Goal: Contribute content: Contribute content

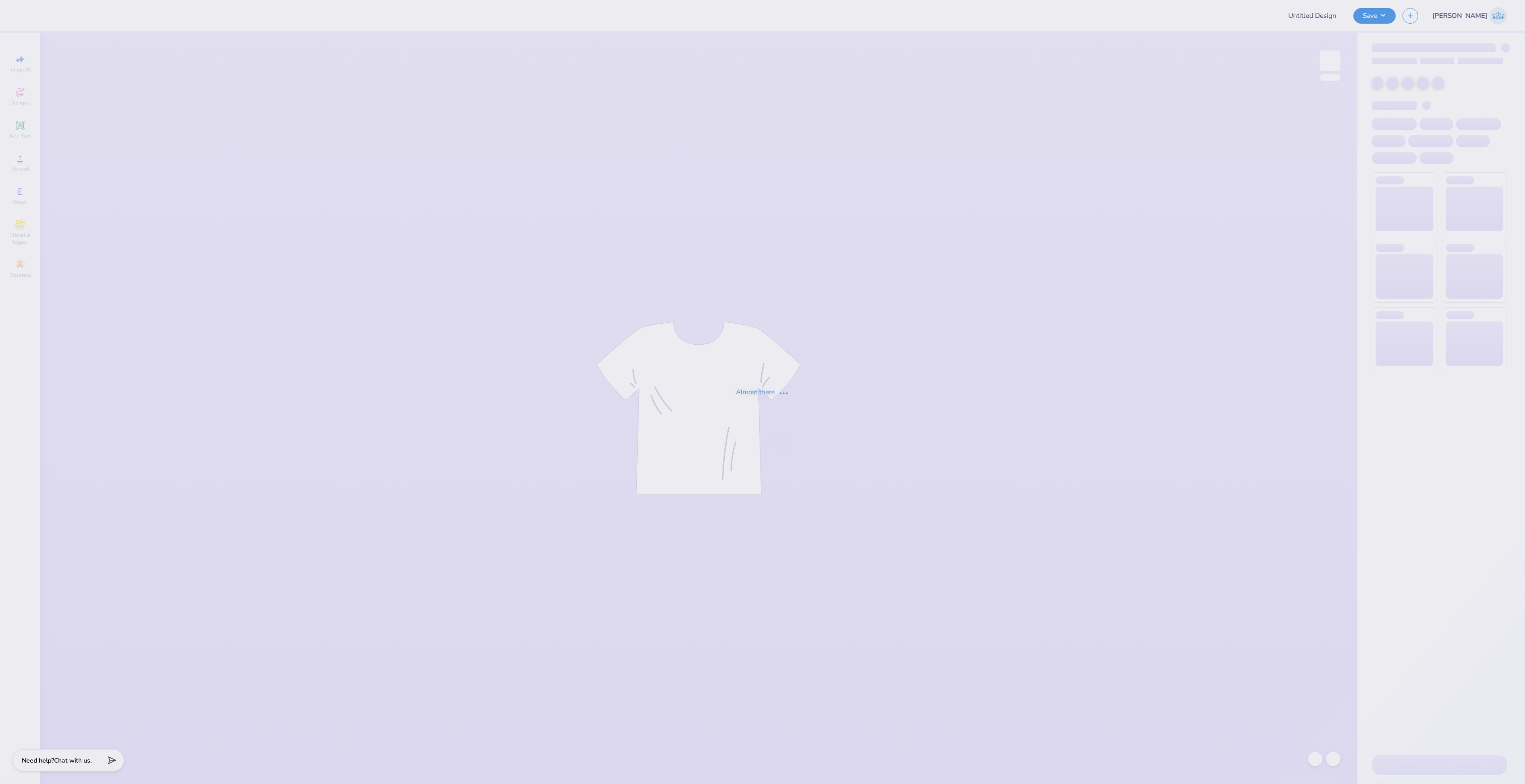
type input "Love Island 1"
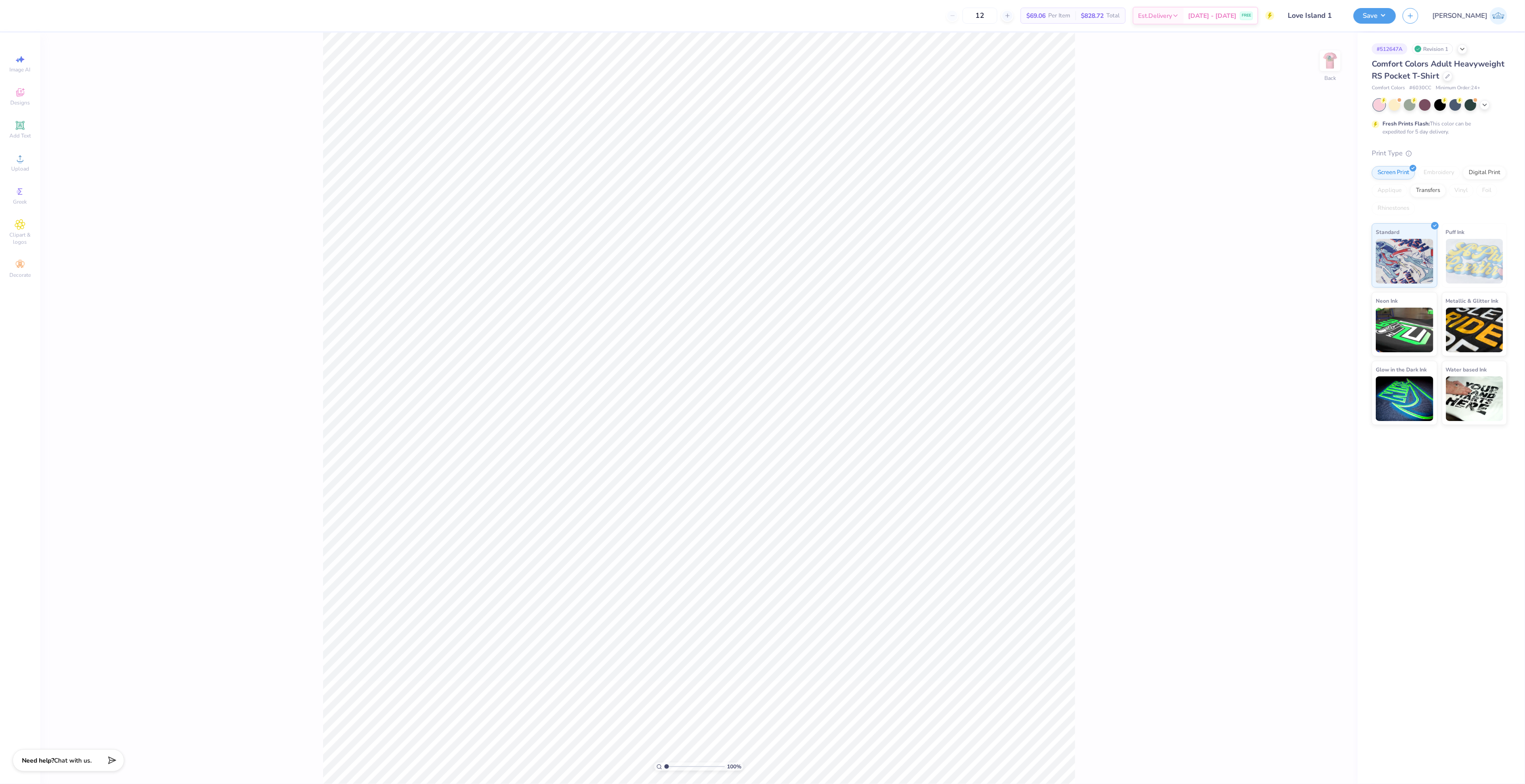
click at [1314, 64] on div "100 % Back" at bounding box center [699, 408] width 1317 height 751
click at [1329, 61] on img at bounding box center [1330, 60] width 36 height 36
type input "1.37"
type input "0.96"
type input "12.17"
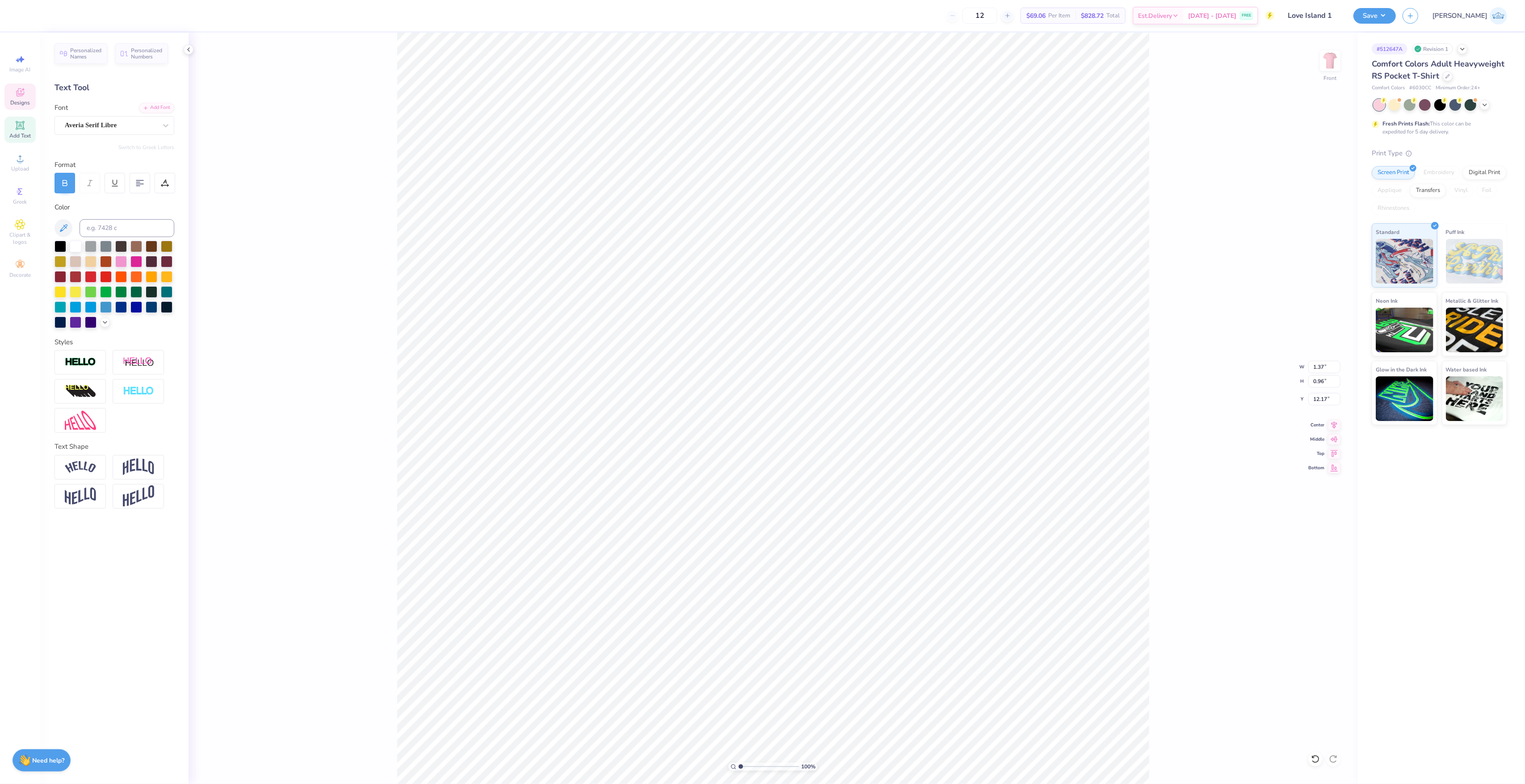
scroll to position [9, 1]
click at [28, 93] on div "Designs" at bounding box center [20, 96] width 31 height 27
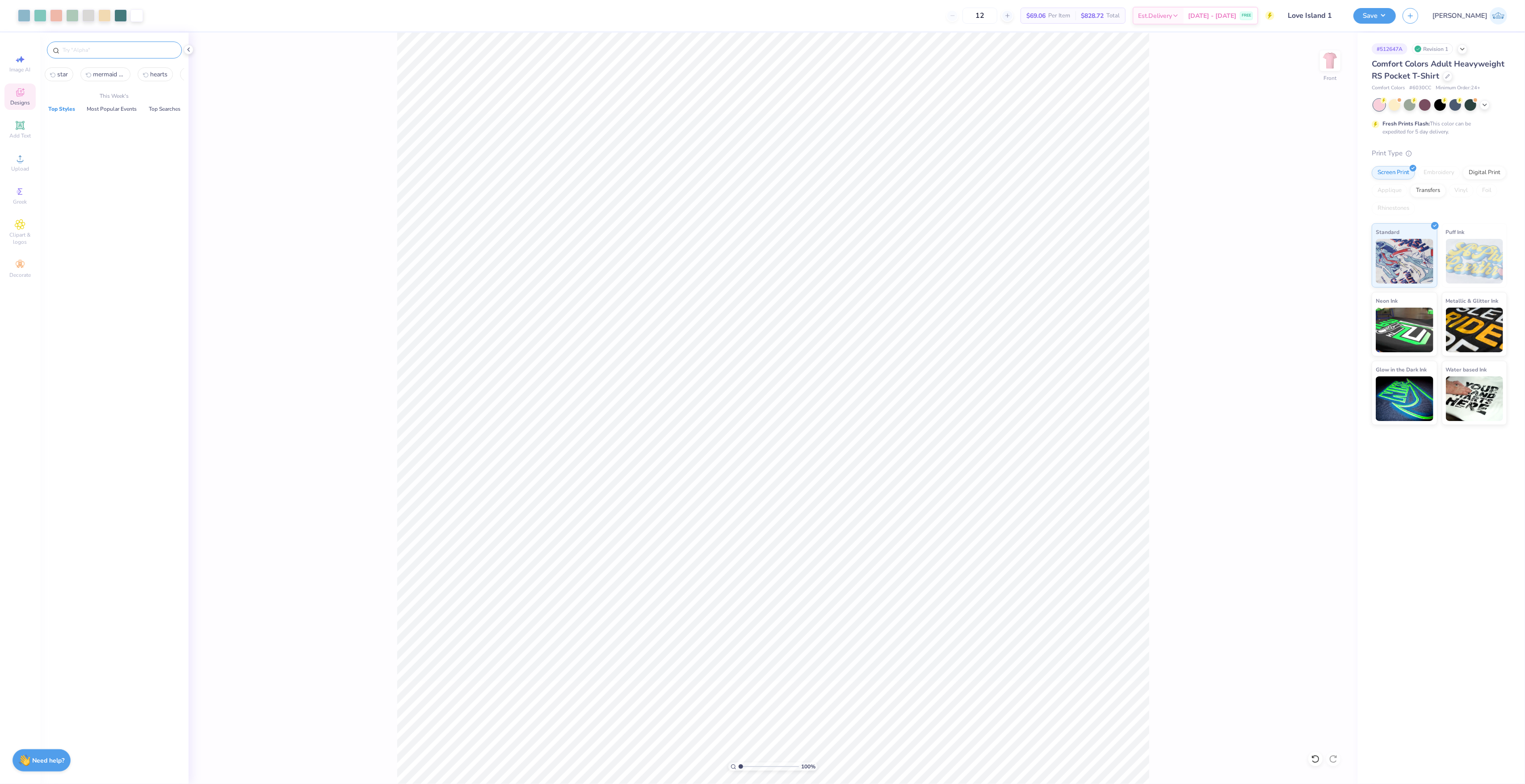
click at [85, 52] on input "text" at bounding box center [118, 50] width 114 height 9
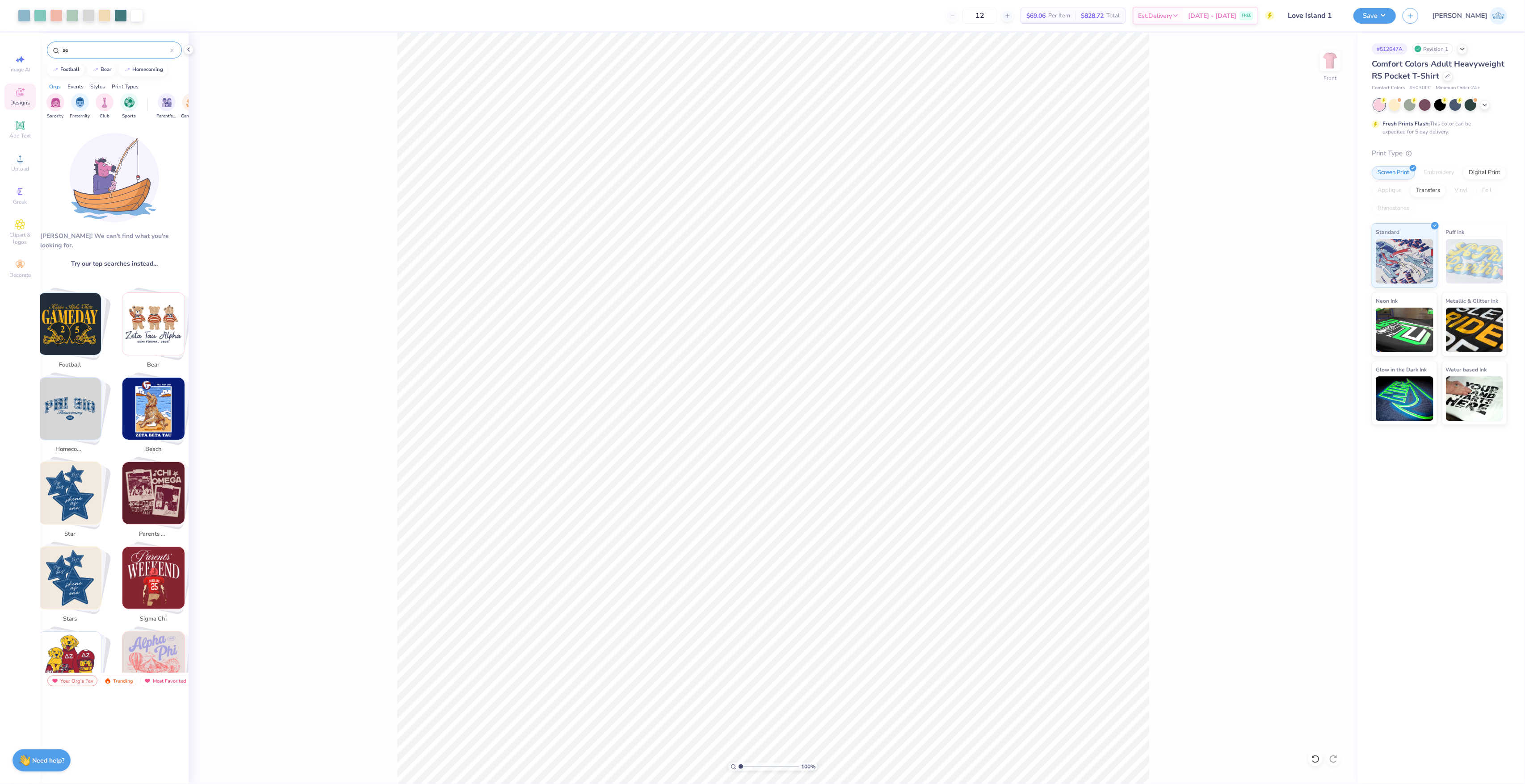
type input "s"
type input "SEASHELL"
click at [114, 679] on div "Trending" at bounding box center [118, 681] width 37 height 11
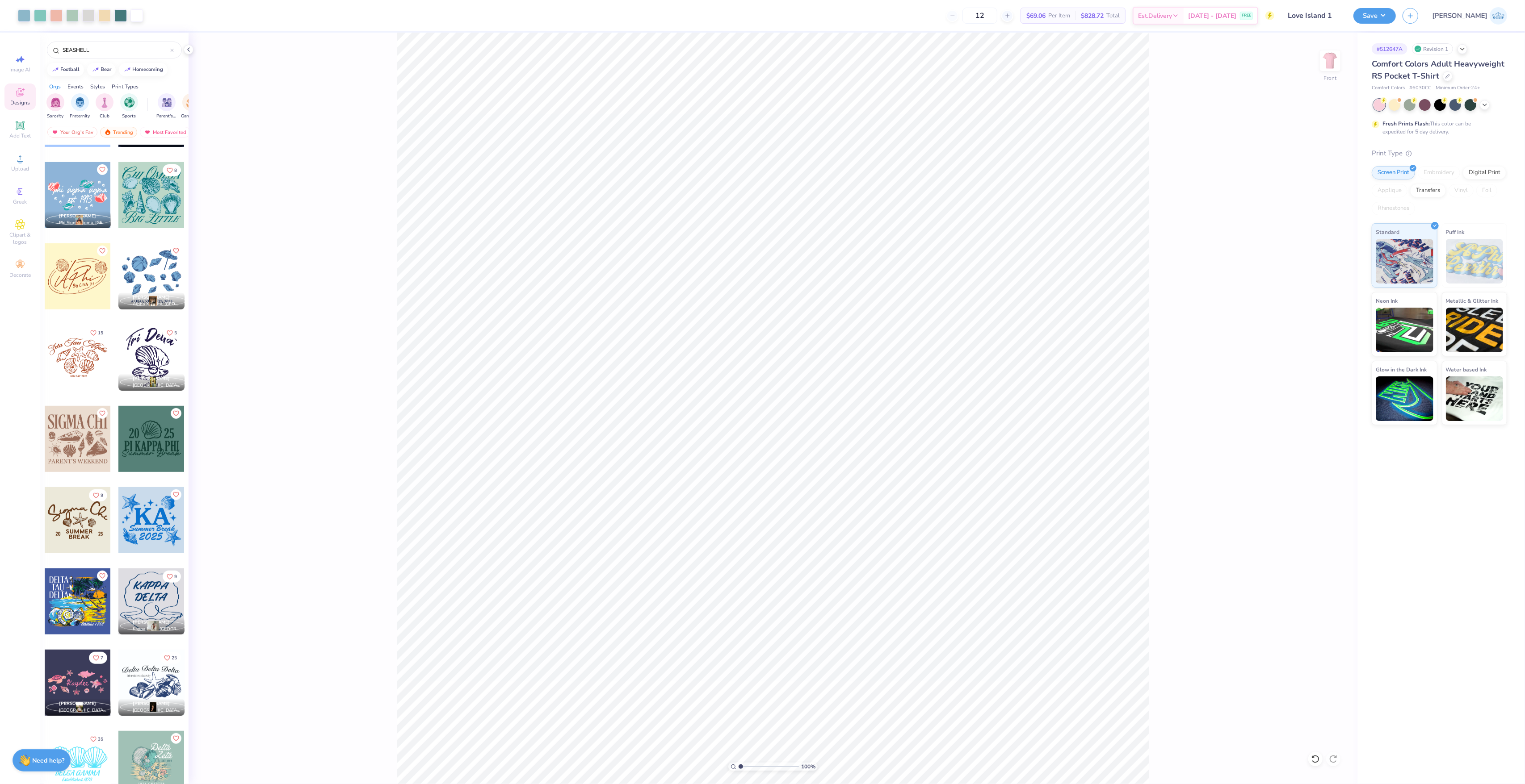
scroll to position [799, 0]
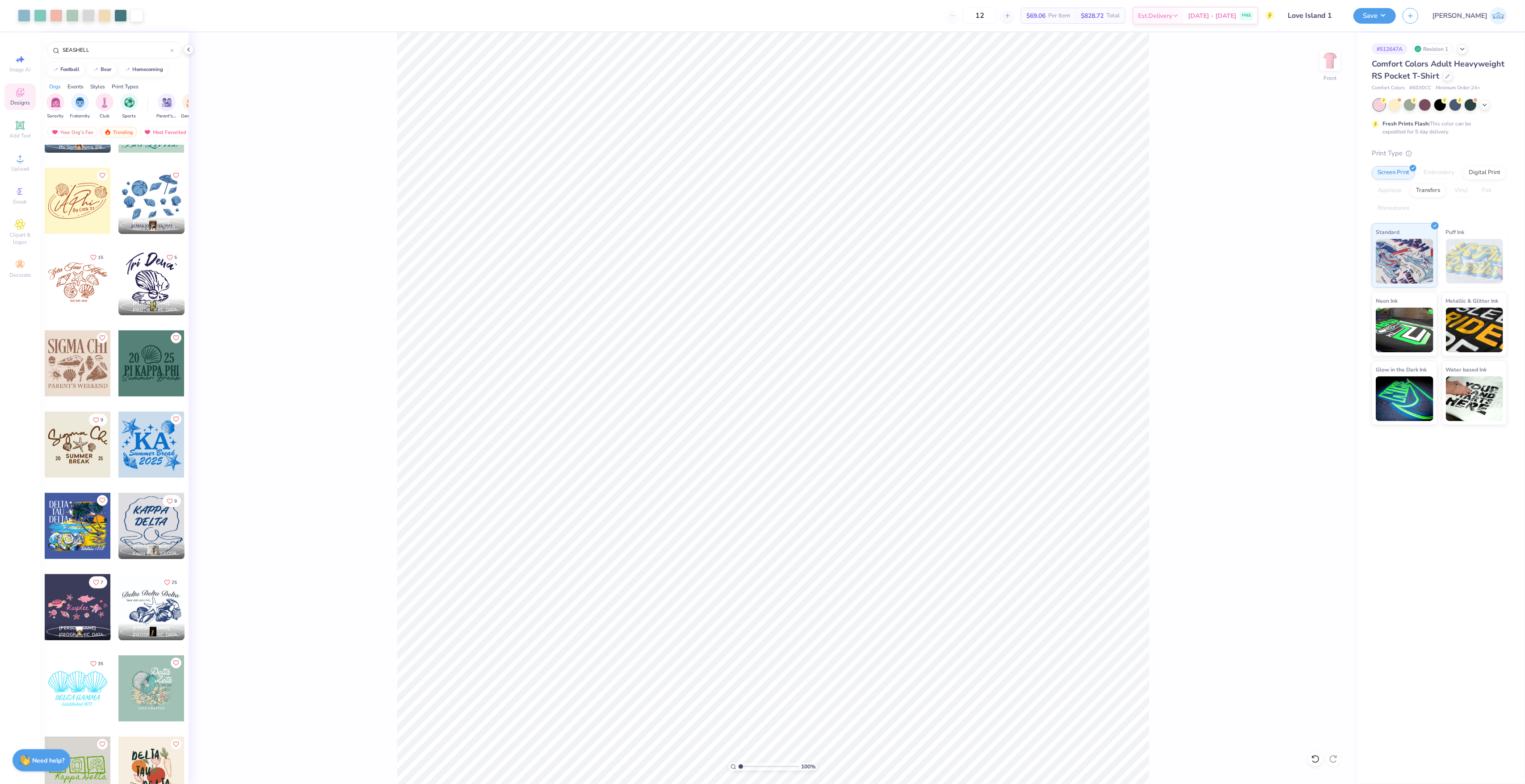
click at [165, 698] on div at bounding box center [152, 689] width 66 height 66
type input "16.06"
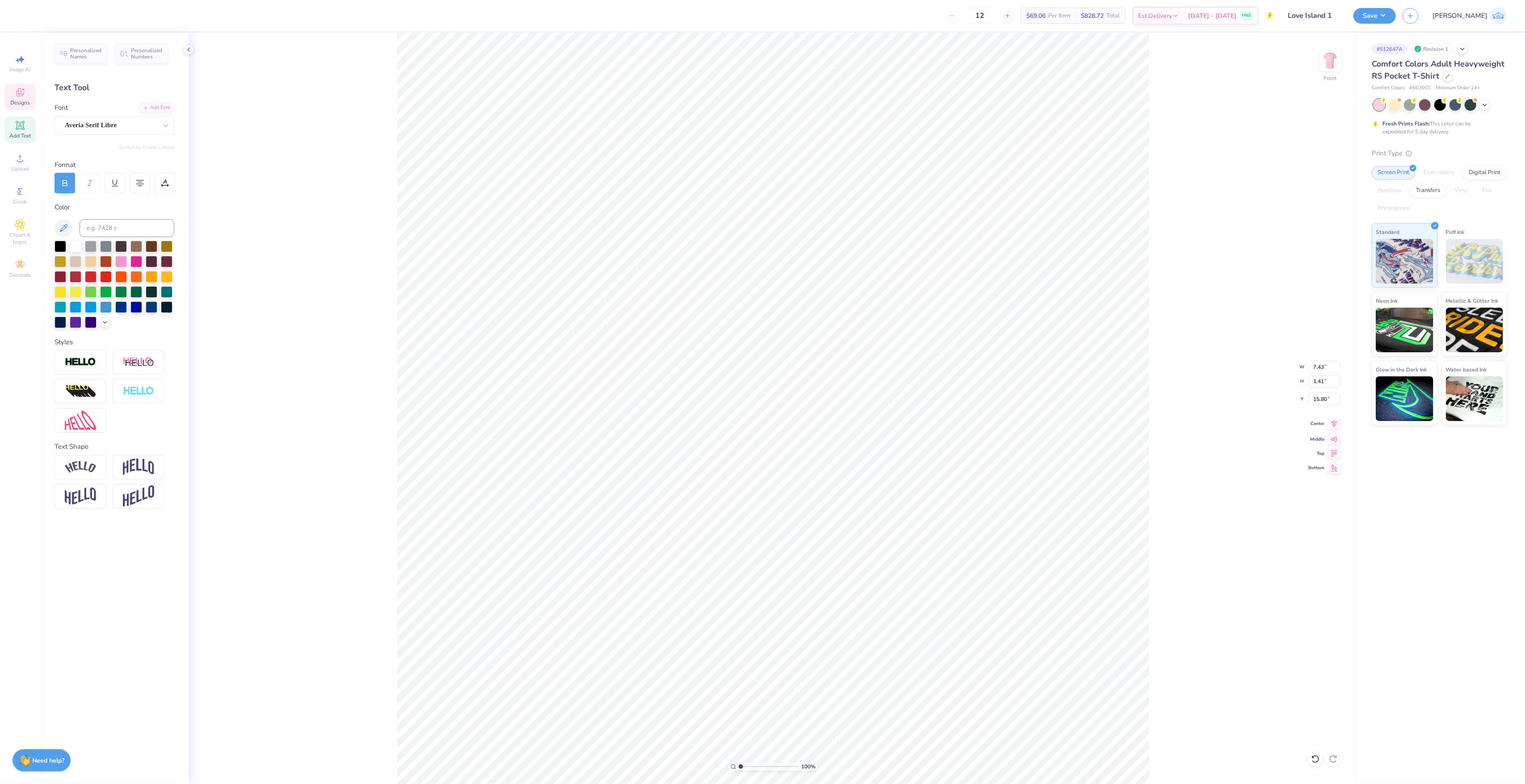
click at [1332, 425] on icon at bounding box center [1334, 424] width 12 height 11
click at [1191, 467] on div "100 % Front W 13.52 13.52 " H 13.92 13.92 " Y 3.29 3.29 " Center Middle Top Bot…" at bounding box center [773, 408] width 1169 height 751
type input "13.48"
type input "11.32"
type input "4.49"
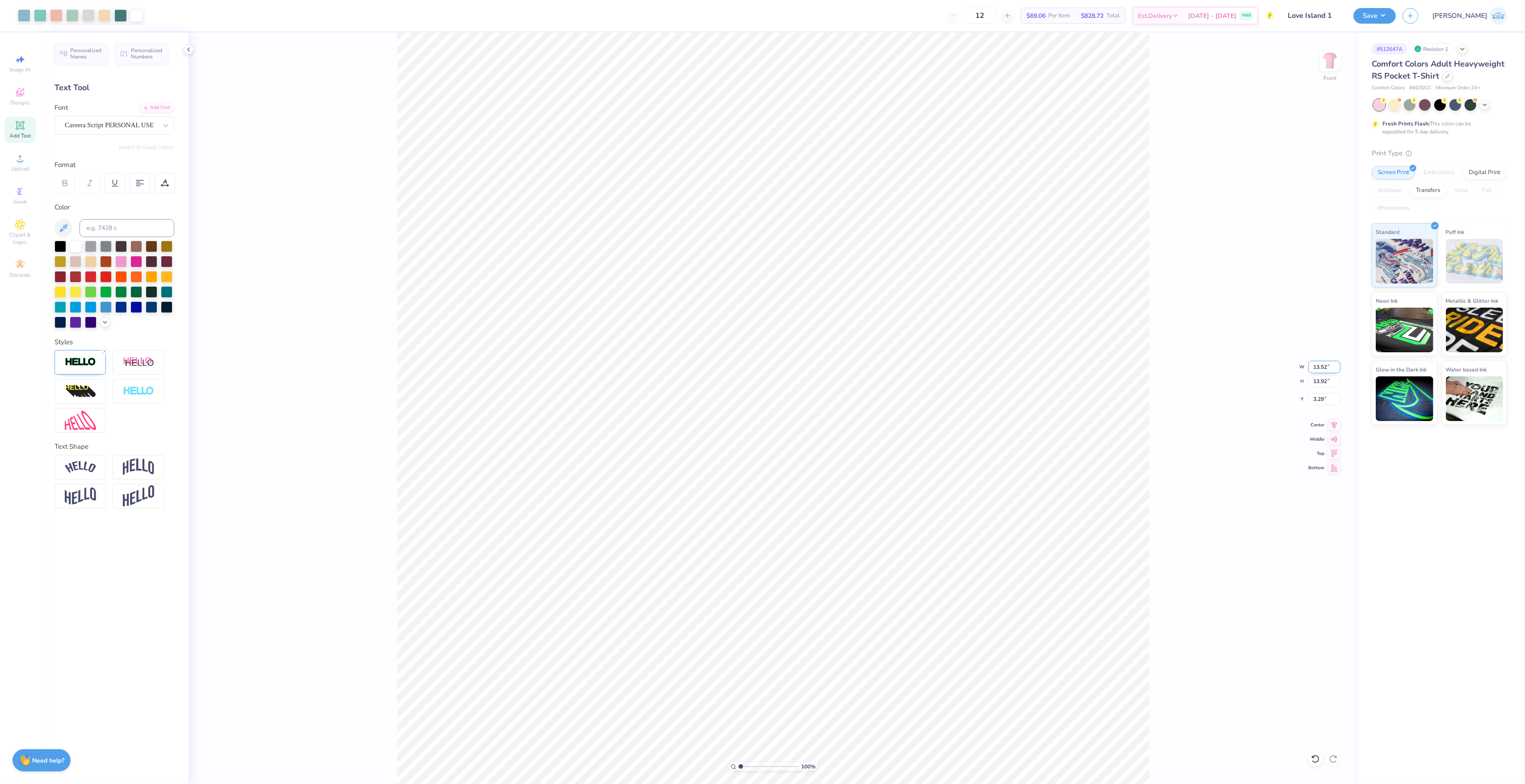
click at [1314, 364] on input "13.52" at bounding box center [1324, 367] width 32 height 12
type input "12.50"
type input "12.87"
click at [1318, 404] on input "3.82" at bounding box center [1324, 399] width 32 height 12
type input "3.00"
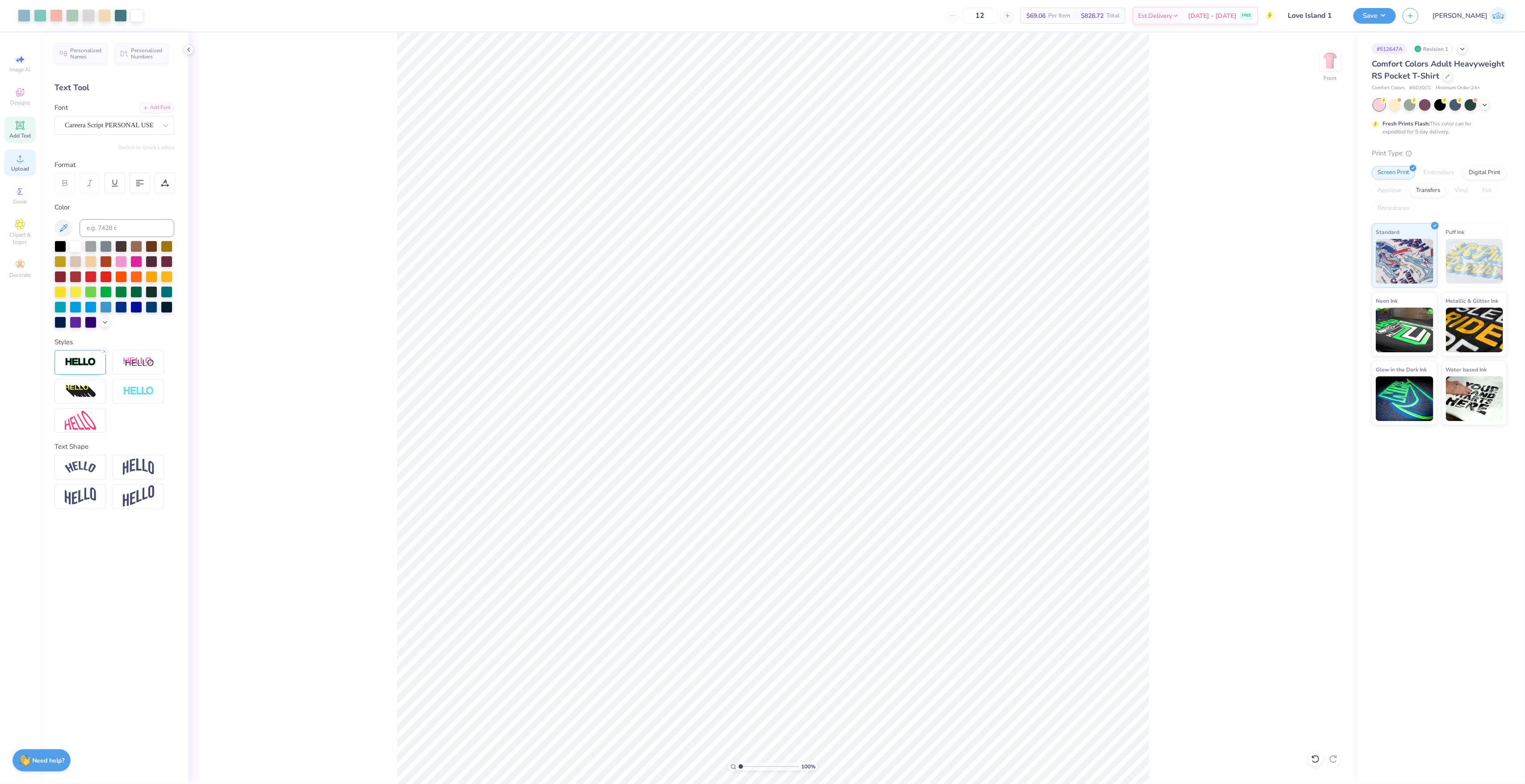
click at [14, 168] on span "Upload" at bounding box center [20, 169] width 18 height 7
type input "9.36"
type input "7.86"
type input "18.78"
click at [1320, 372] on input "12.47" at bounding box center [1324, 367] width 32 height 12
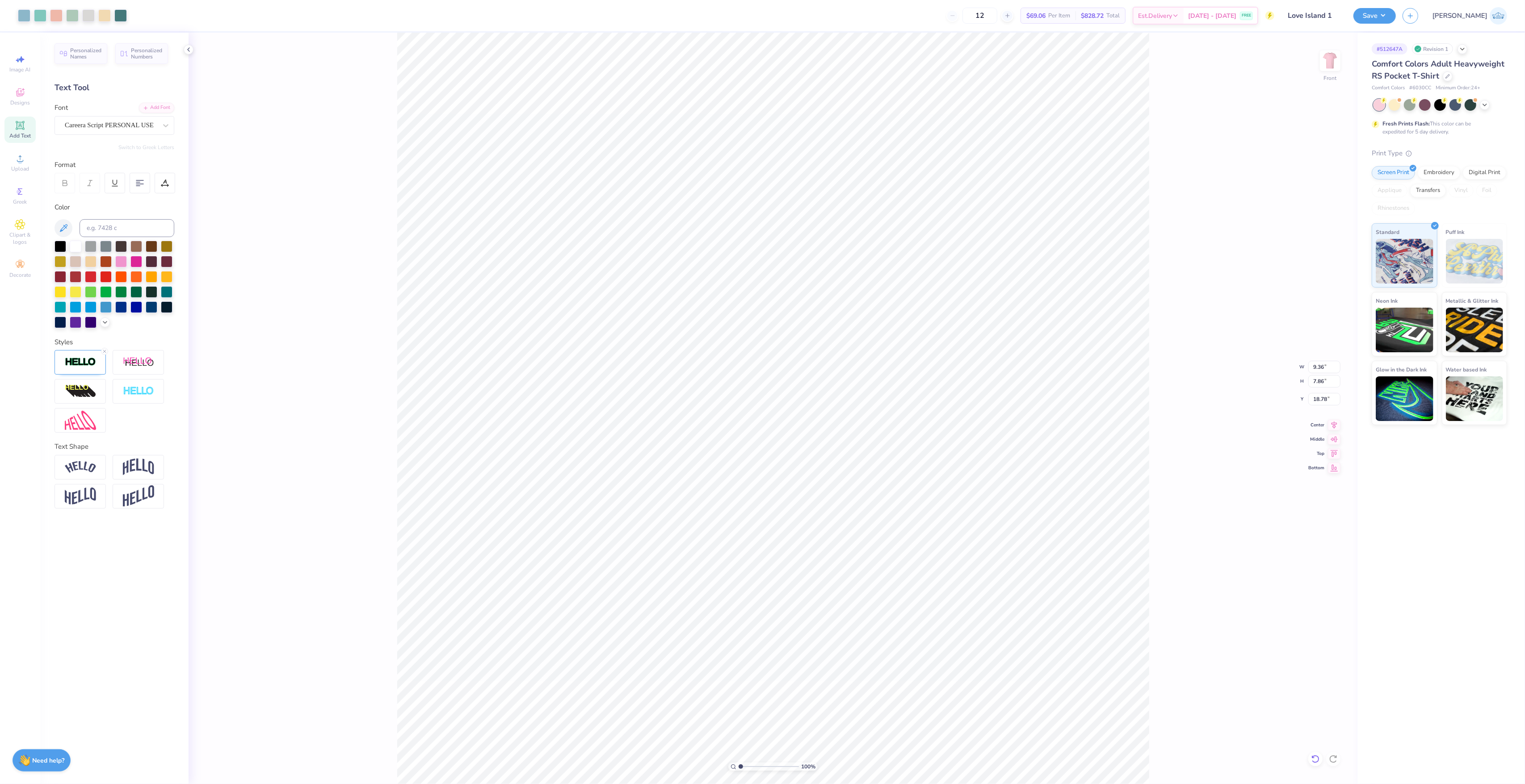
click at [1317, 757] on icon at bounding box center [1315, 759] width 9 height 9
click at [1317, 369] on input "9.36" at bounding box center [1324, 367] width 32 height 12
type input "12.47"
type input "10.47"
click at [1319, 402] on input "17.48" at bounding box center [1324, 399] width 32 height 12
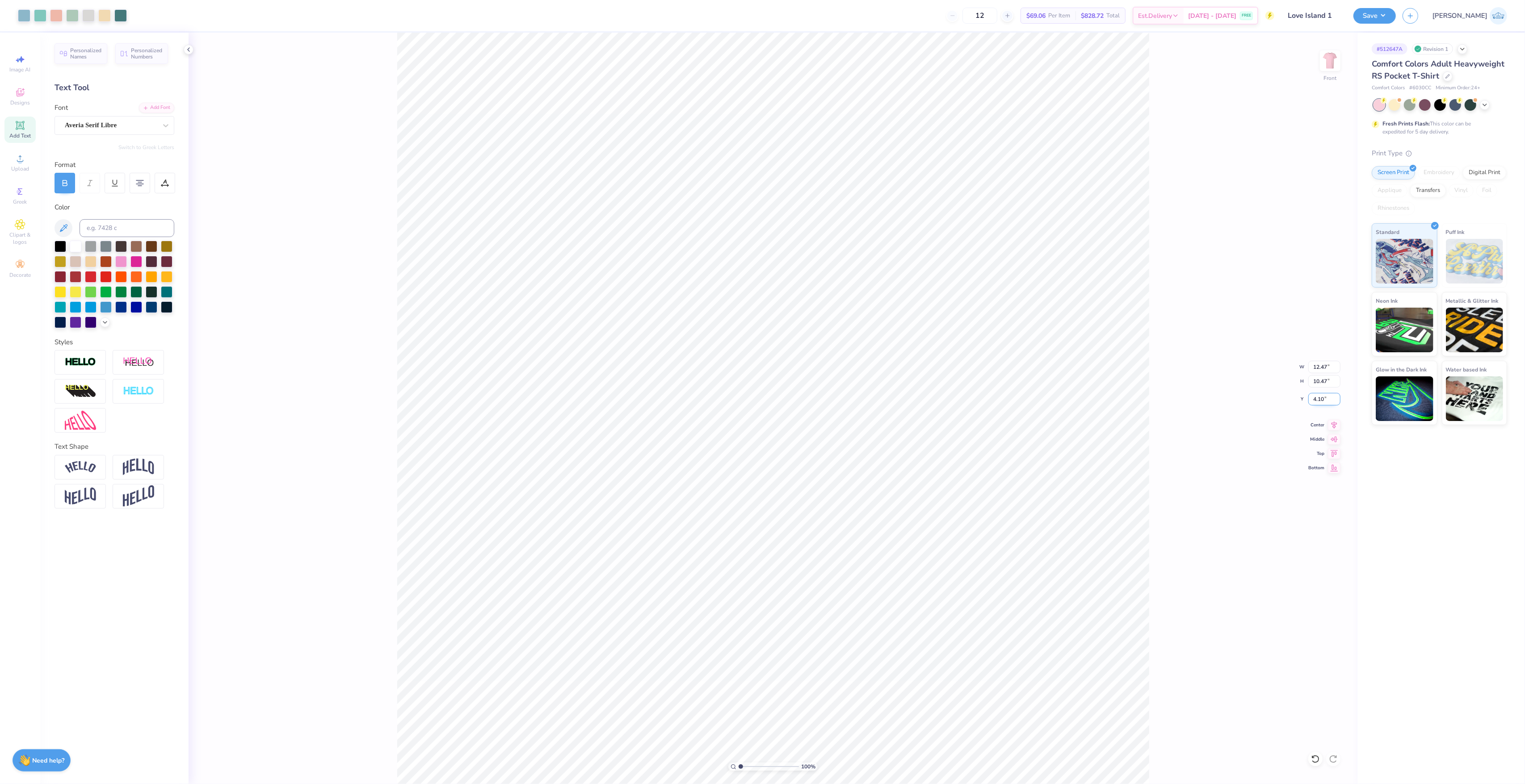
type input "4.10"
click at [834, 567] on li "Send to Back" at bounding box center [819, 566] width 70 height 17
type input "1"
drag, startPoint x: 754, startPoint y: 770, endPoint x: 703, endPoint y: 782, distance: 52.4
click at [739, 771] on input "range" at bounding box center [769, 767] width 60 height 8
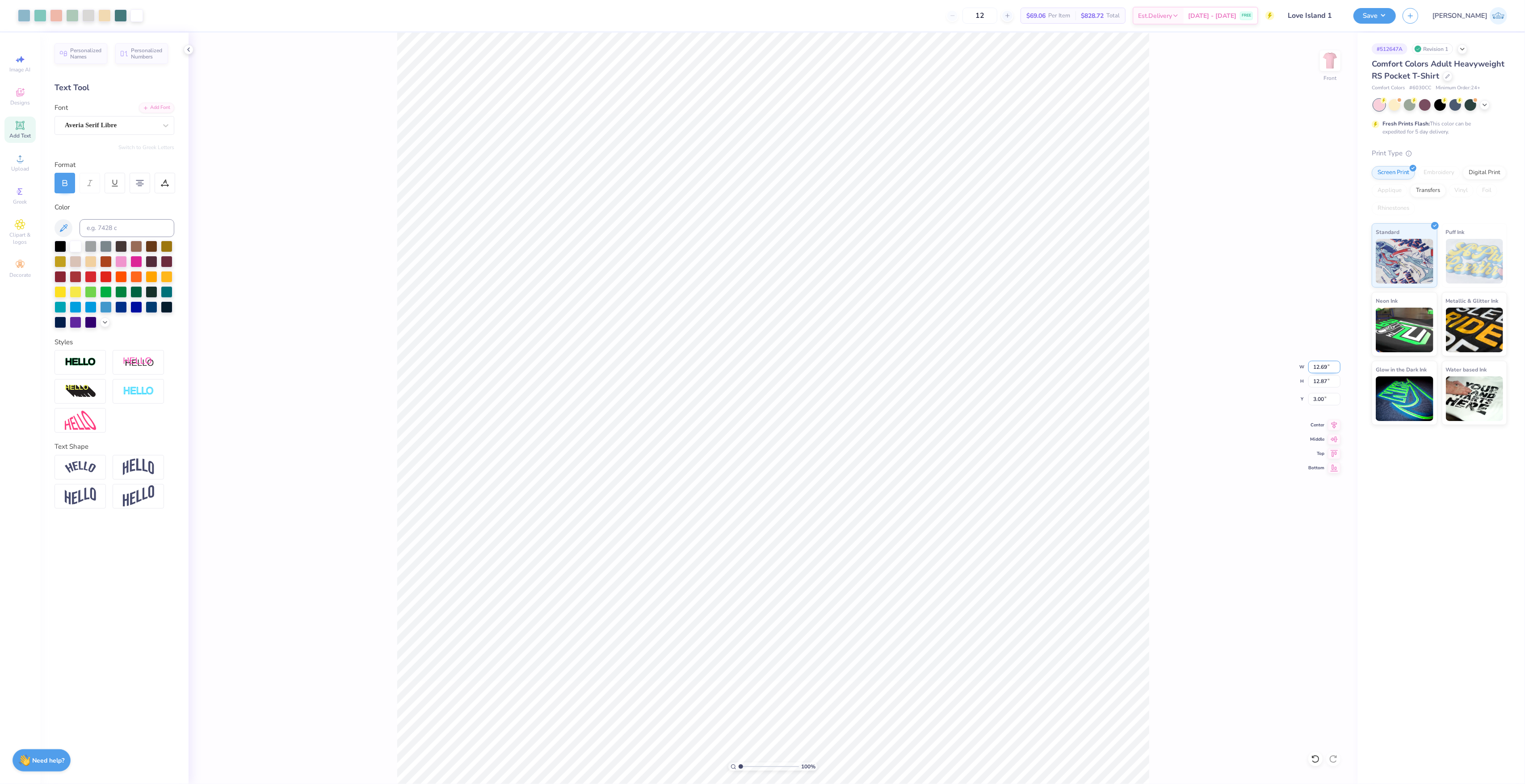
click at [1323, 369] on input "12.69" at bounding box center [1324, 367] width 32 height 12
type input "12.50"
type input "12.68"
type input "3.10"
click at [1316, 408] on div "100 % Front W 12.50 12.50 " H 12.68 12.68 " Y 3.10 3.10 " Center Middle Top Bot…" at bounding box center [773, 408] width 1169 height 751
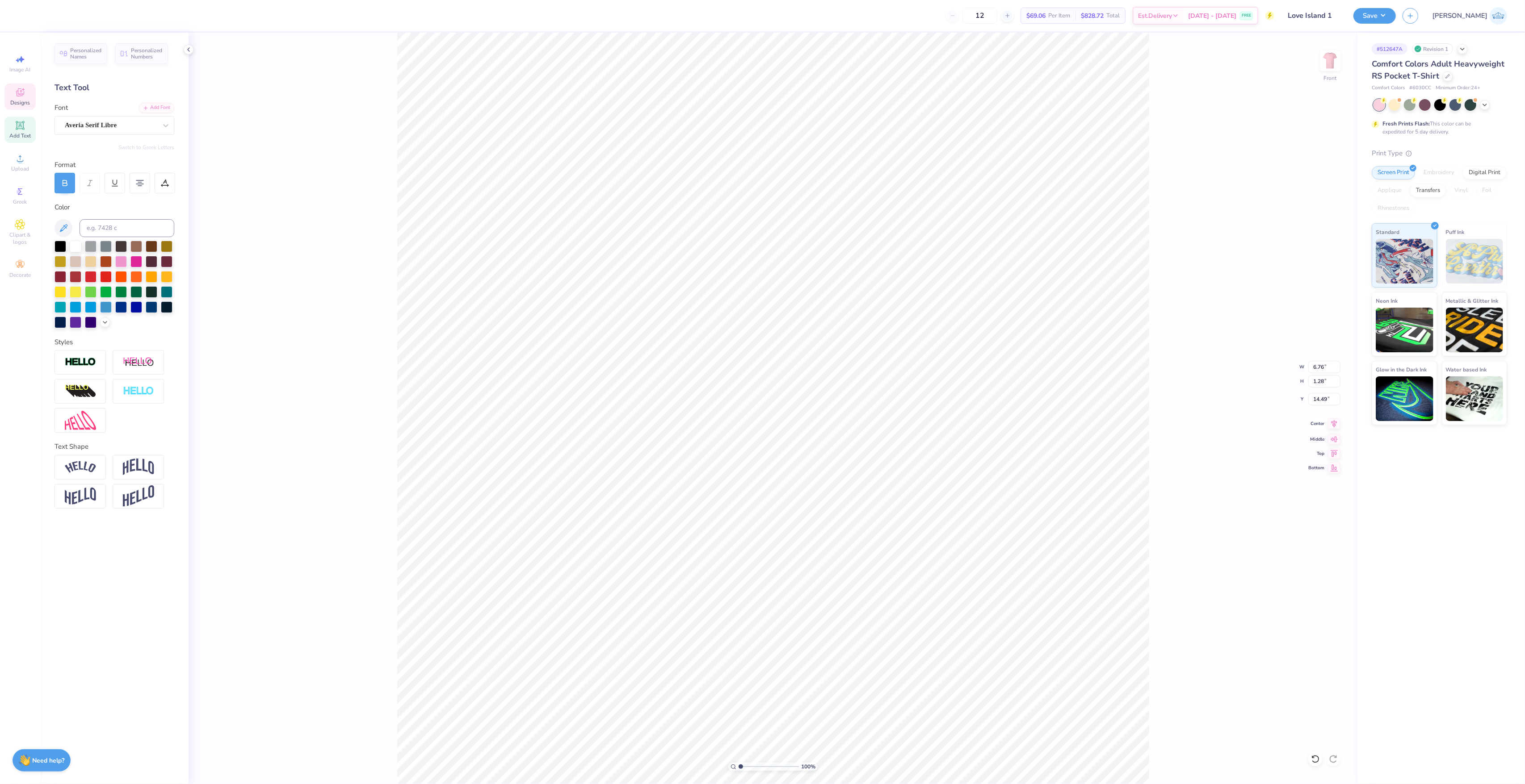
click at [1321, 422] on span "Center" at bounding box center [1316, 424] width 16 height 7
click at [1317, 394] on input "3.10" at bounding box center [1324, 399] width 32 height 12
type input "3.00"
click at [1337, 424] on icon at bounding box center [1334, 424] width 6 height 8
click at [24, 101] on span "Designs" at bounding box center [20, 103] width 20 height 7
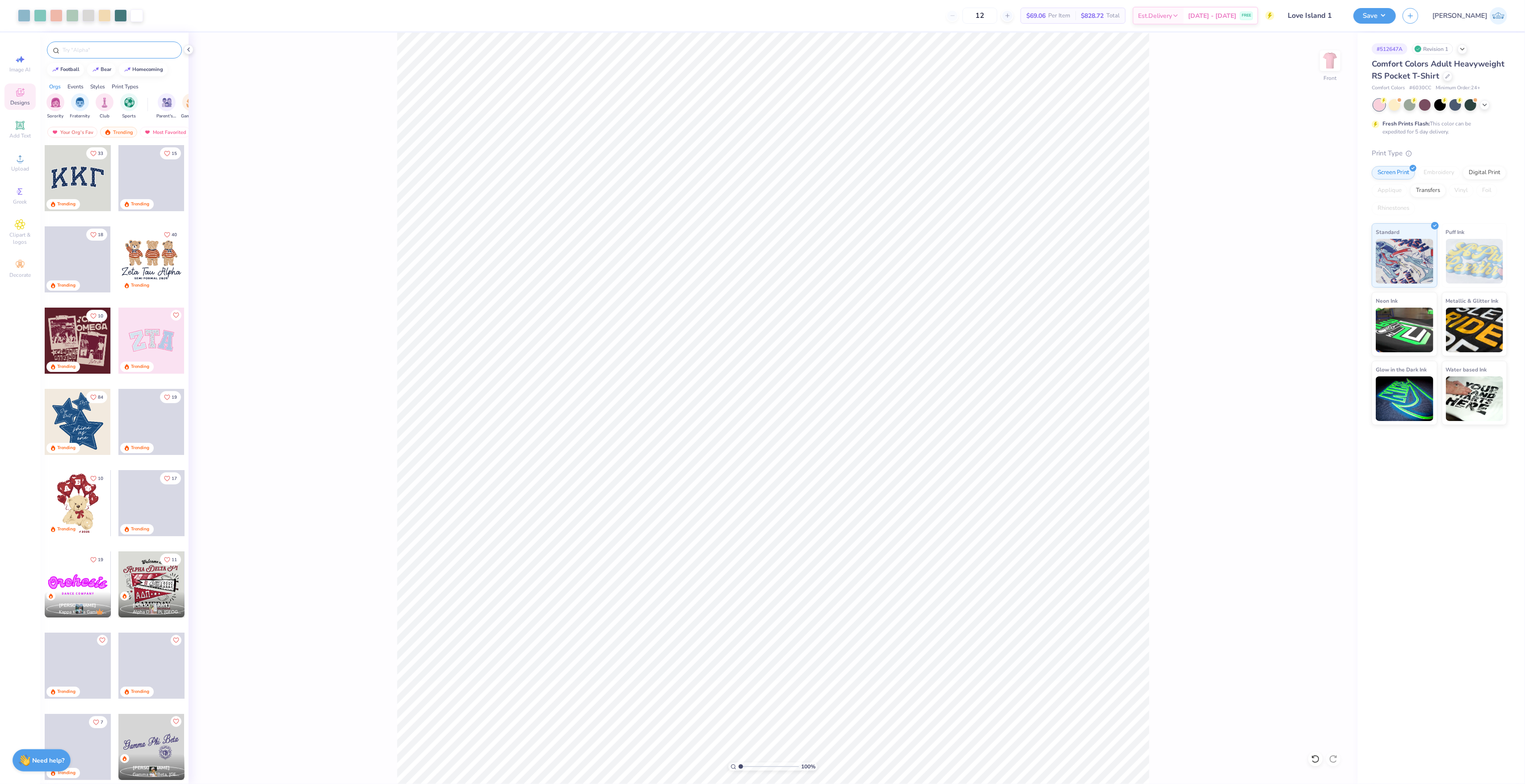
click at [93, 47] on input "text" at bounding box center [118, 50] width 114 height 9
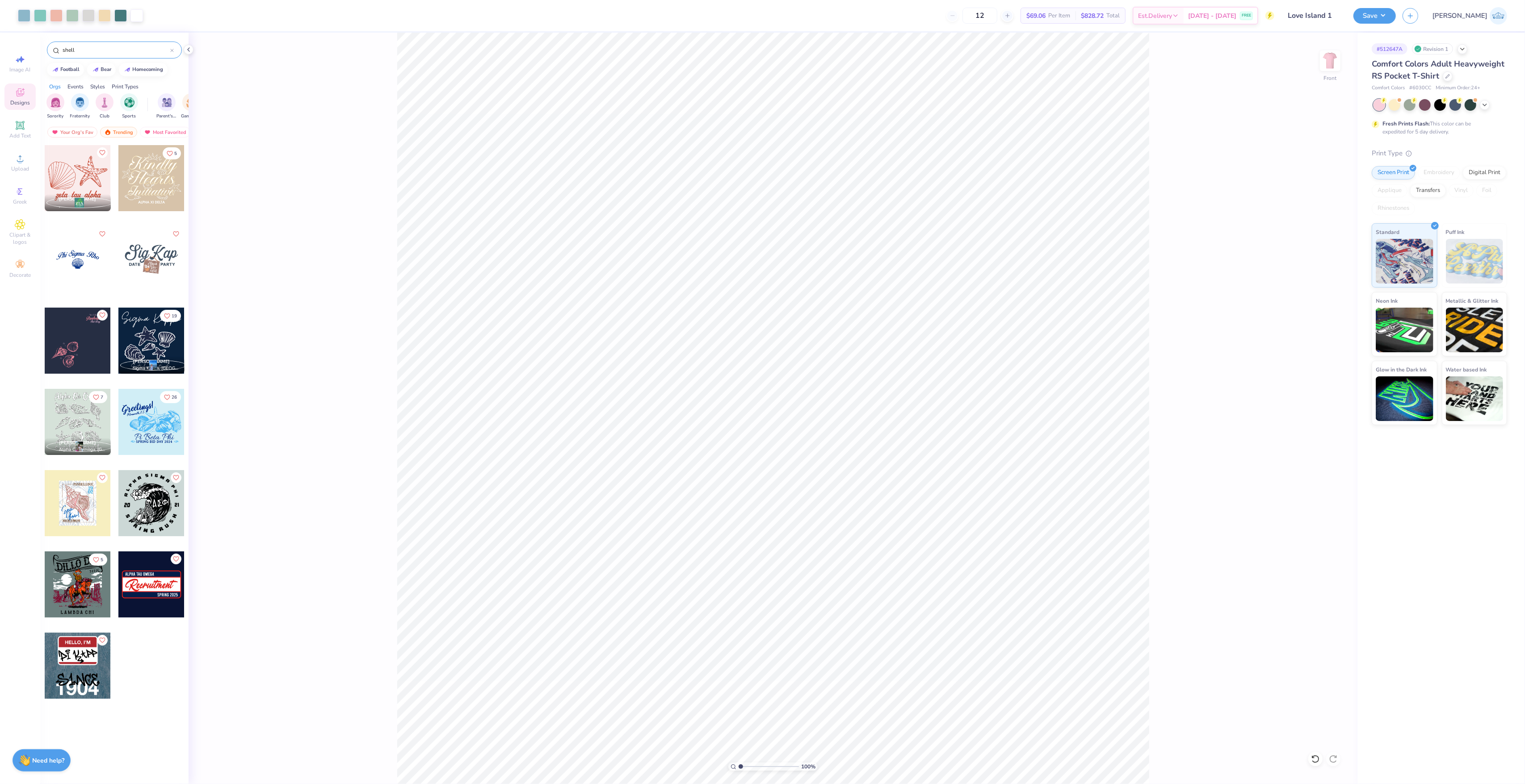
type input "shell"
click at [1334, 70] on img at bounding box center [1330, 60] width 36 height 36
click at [21, 154] on icon at bounding box center [20, 159] width 11 height 11
click at [1312, 369] on input "3.36" at bounding box center [1316, 368] width 32 height 12
type input "3.42"
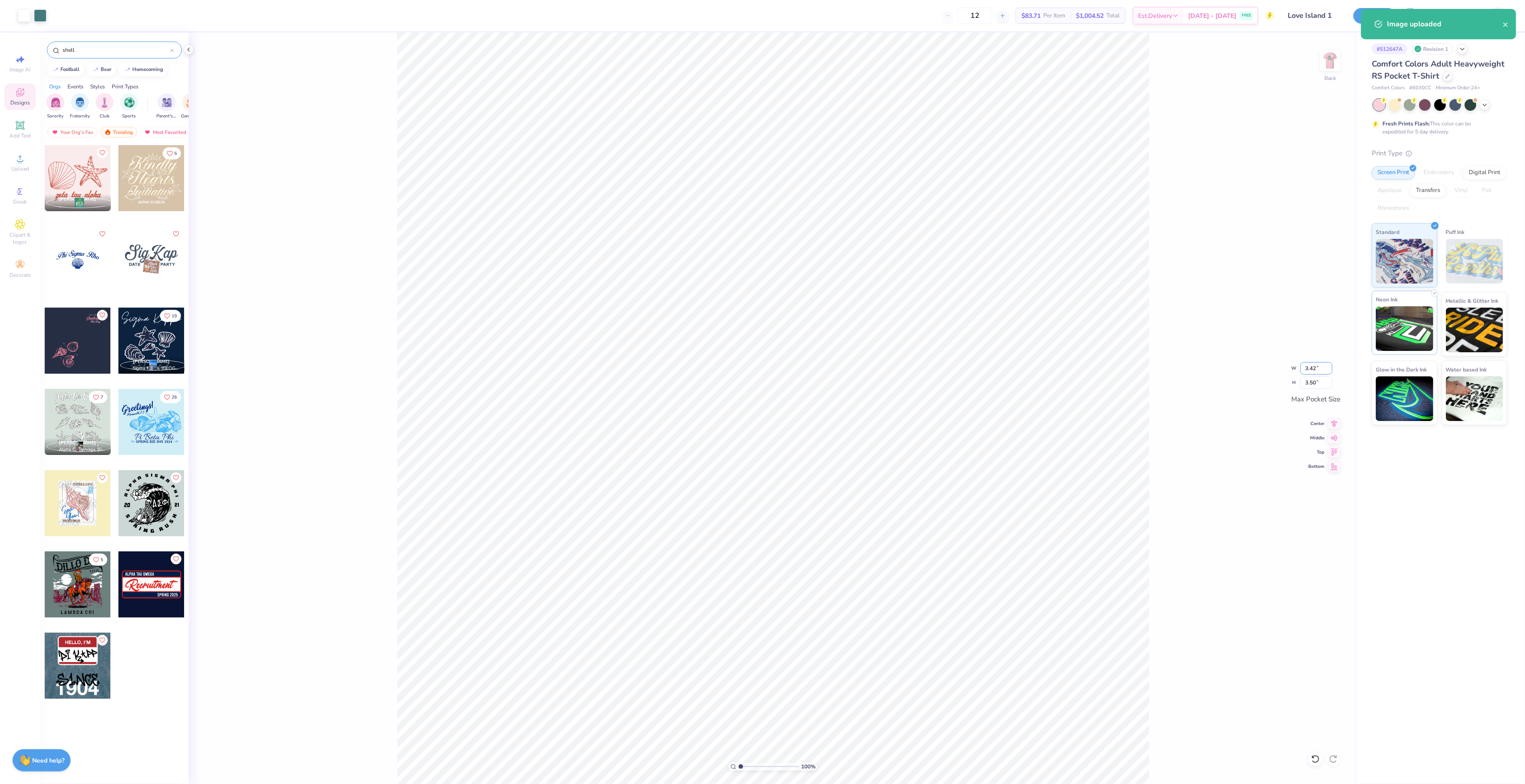
type input "3.50"
click at [1335, 420] on icon at bounding box center [1334, 422] width 12 height 11
click at [1329, 435] on icon at bounding box center [1334, 437] width 12 height 11
click at [1328, 85] on div "Back" at bounding box center [1330, 89] width 12 height 8
drag, startPoint x: 752, startPoint y: 767, endPoint x: 694, endPoint y: 769, distance: 58.0
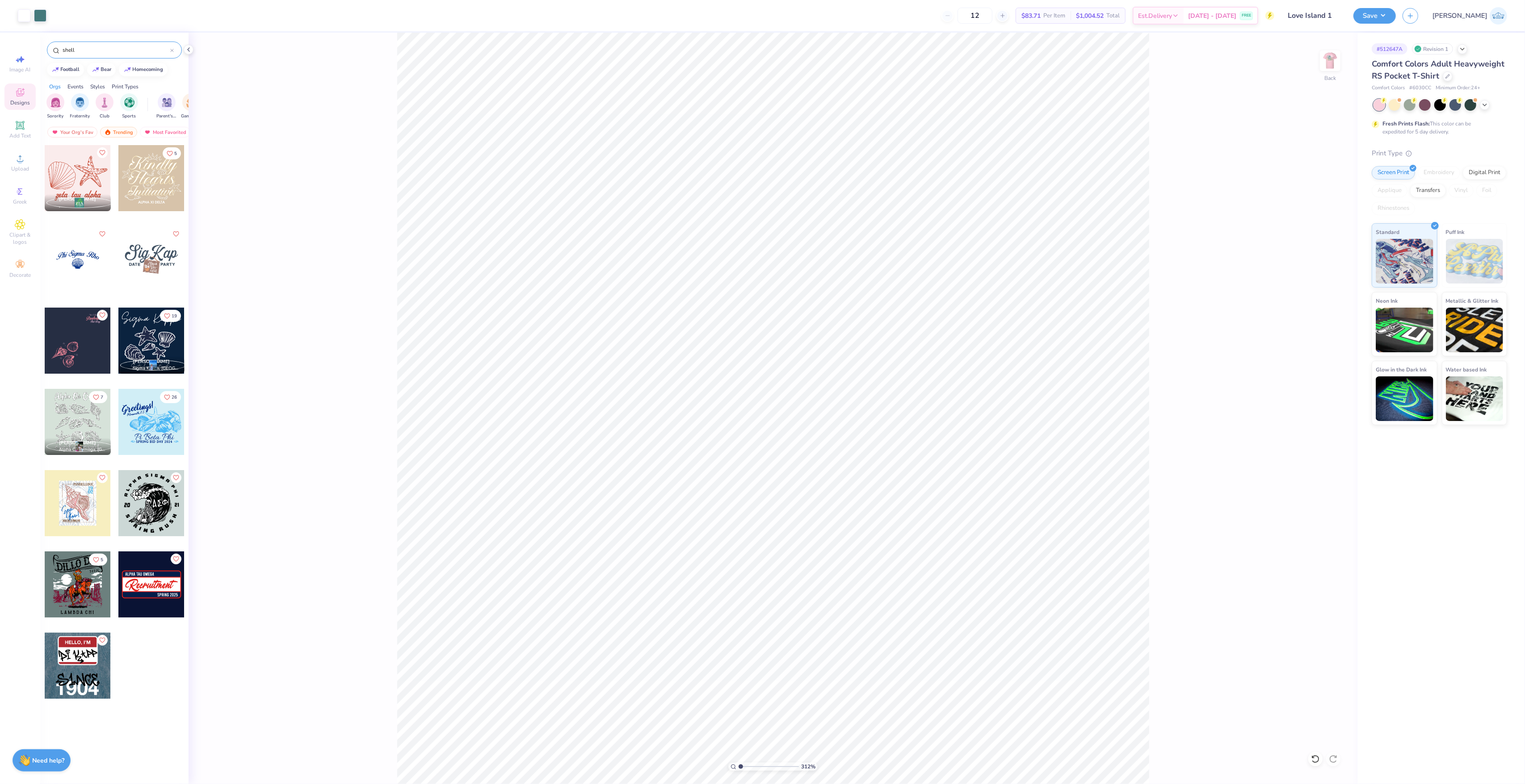
click at [739, 769] on input "range" at bounding box center [769, 767] width 60 height 8
click at [1335, 58] on img at bounding box center [1330, 60] width 36 height 36
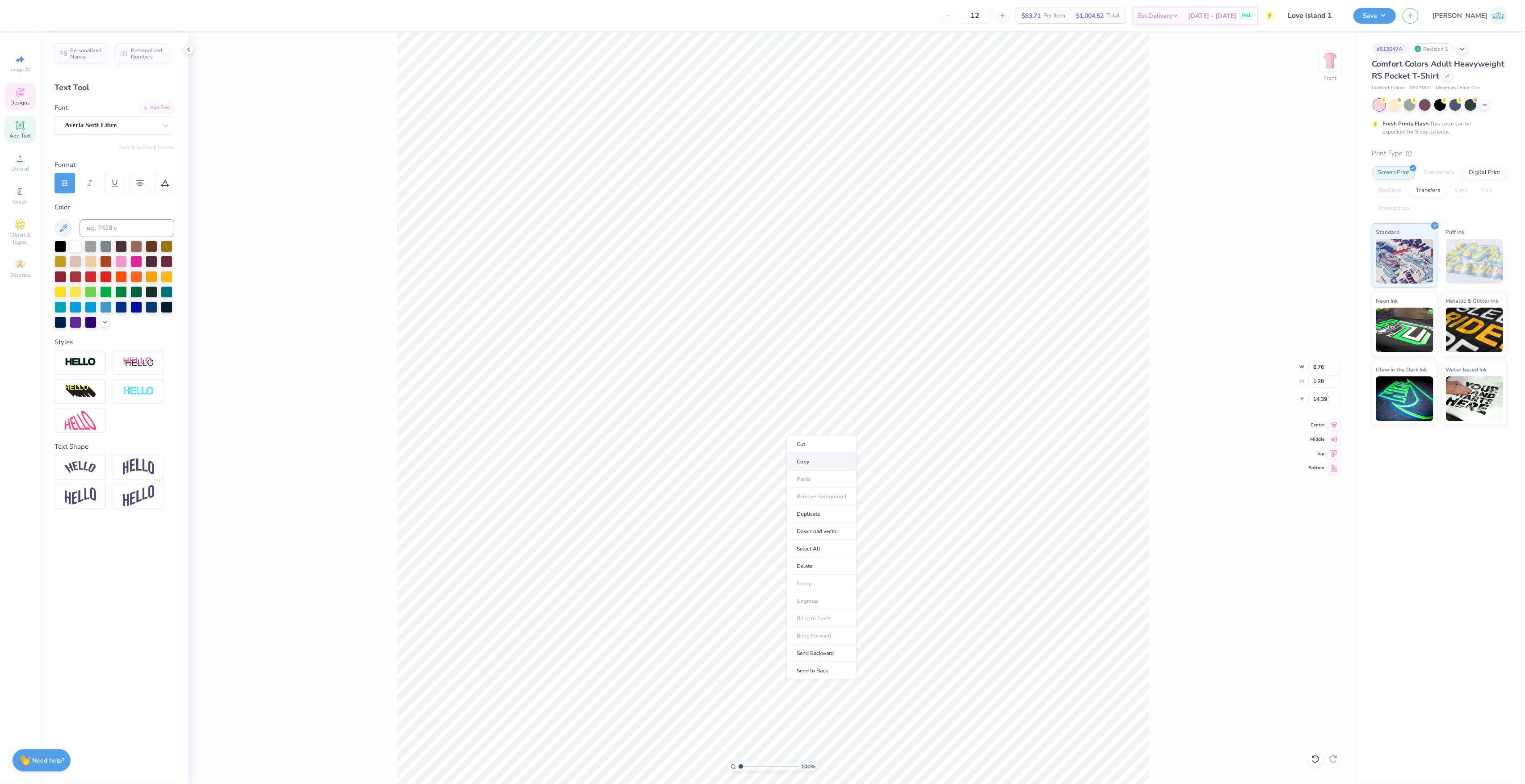
click at [824, 460] on li "Copy" at bounding box center [821, 462] width 70 height 17
click at [1328, 49] on img at bounding box center [1330, 60] width 36 height 36
drag, startPoint x: 742, startPoint y: 767, endPoint x: 749, endPoint y: 767, distance: 7.0
type input "2.53"
click at [749, 767] on input "range" at bounding box center [769, 767] width 60 height 8
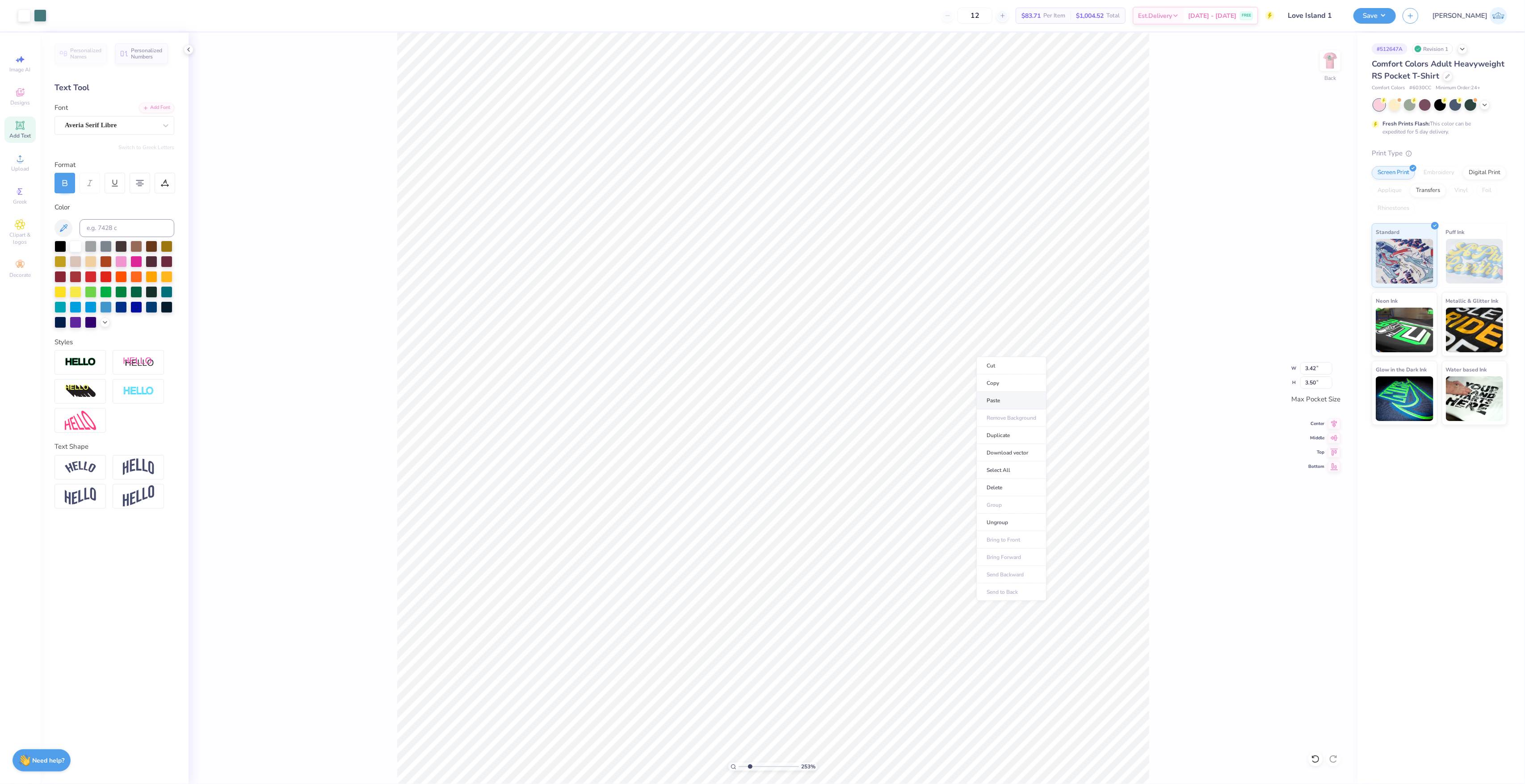
click at [1008, 401] on li "Paste" at bounding box center [1011, 401] width 70 height 17
type input "3.44"
type input "0.65"
type textarea "PHI MU"
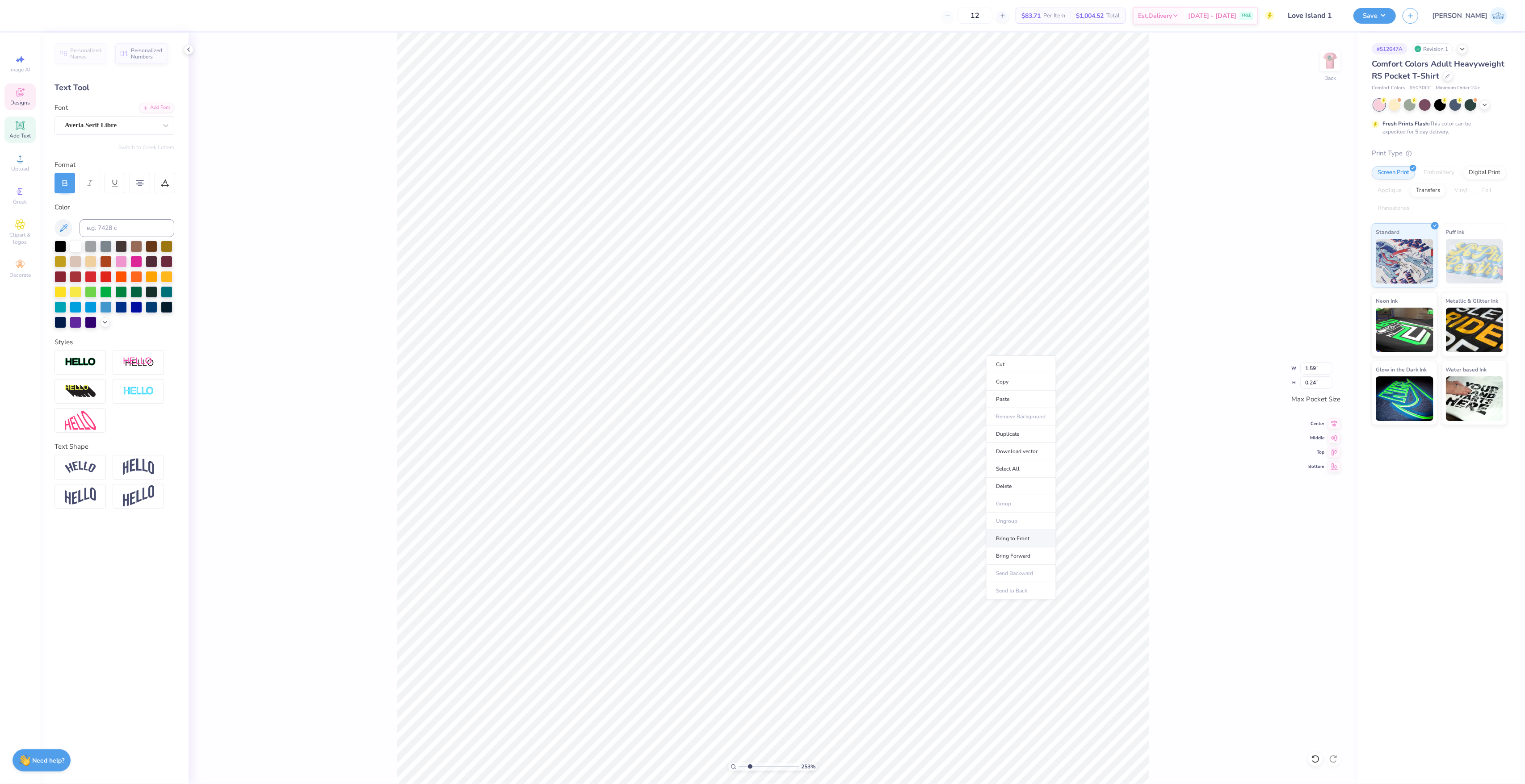
click at [1028, 546] on li "Bring to Front" at bounding box center [1021, 538] width 70 height 17
type input "2.72"
type input "0.40"
click at [1305, 367] on input "2.72" at bounding box center [1316, 368] width 32 height 12
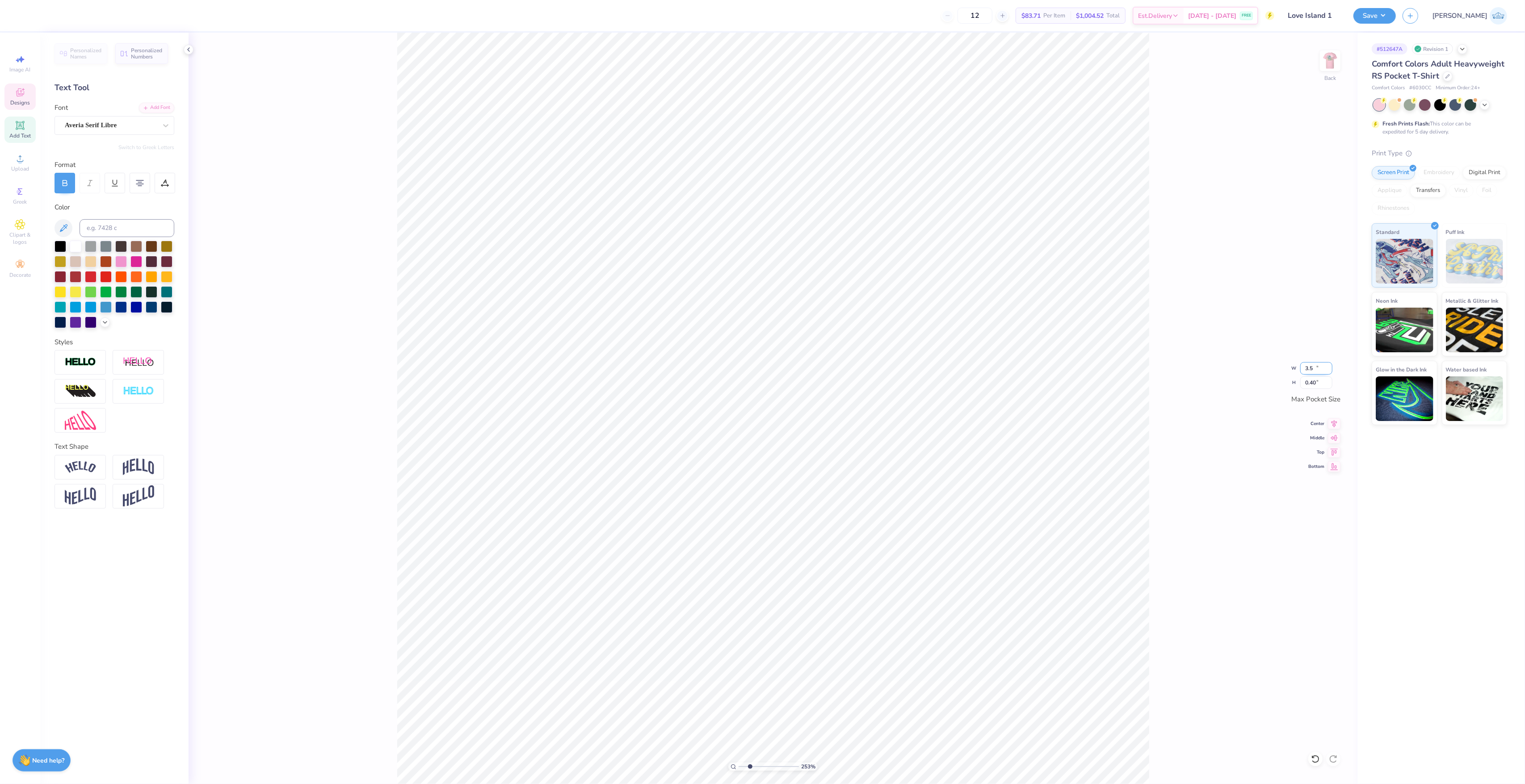
type input "3.50"
type input "0.52"
click at [1330, 427] on icon at bounding box center [1334, 422] width 12 height 11
click at [1118, 305] on li "Cut" at bounding box center [1120, 299] width 70 height 18
click at [1151, 449] on div "253 % Back" at bounding box center [773, 408] width 1169 height 751
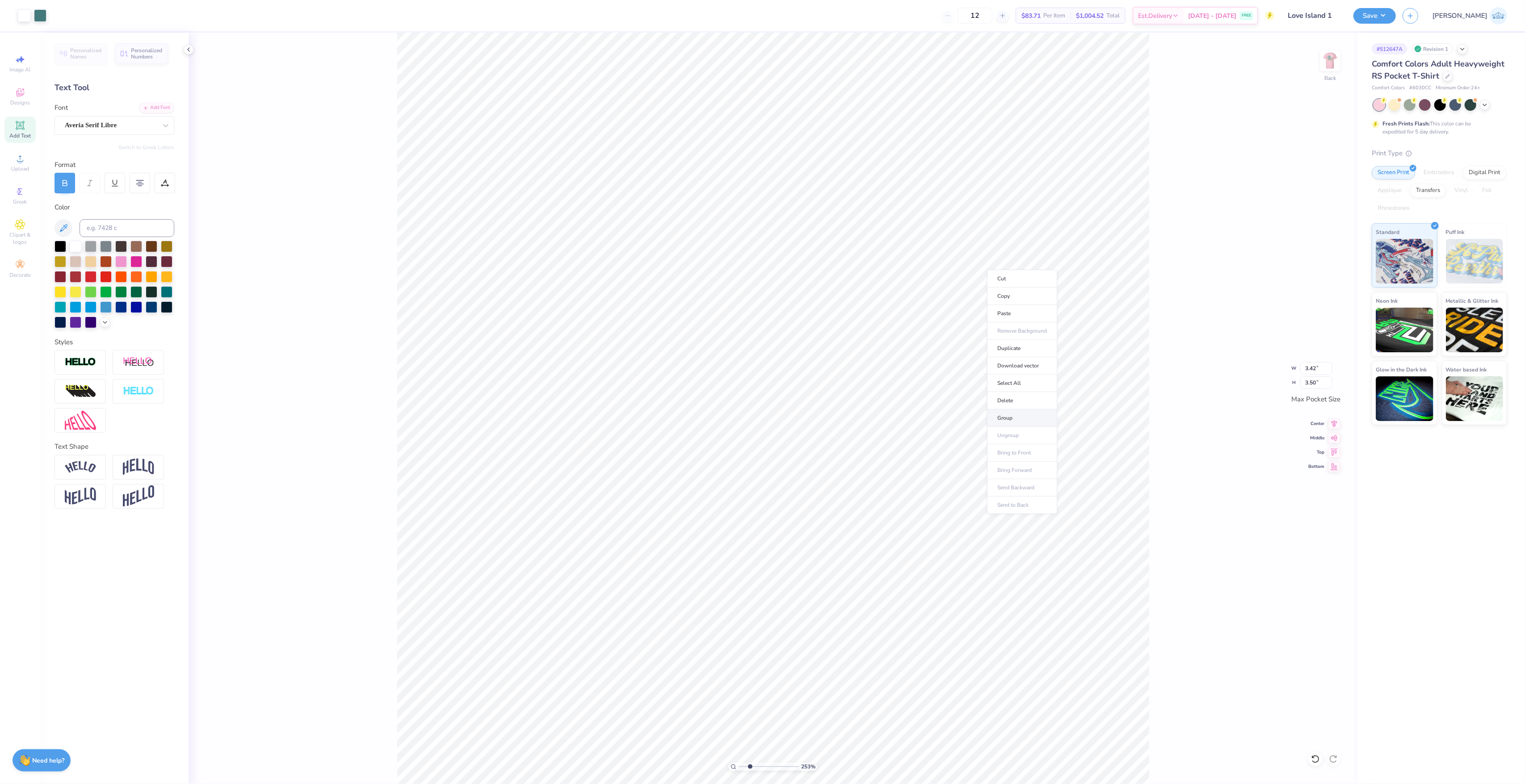
click at [1025, 413] on li "Group" at bounding box center [1022, 418] width 70 height 17
click at [1312, 363] on input "3.42" at bounding box center [1316, 368] width 32 height 12
type input "3.00"
type input "3.07"
drag, startPoint x: 1318, startPoint y: 419, endPoint x: 1325, endPoint y: 431, distance: 13.9
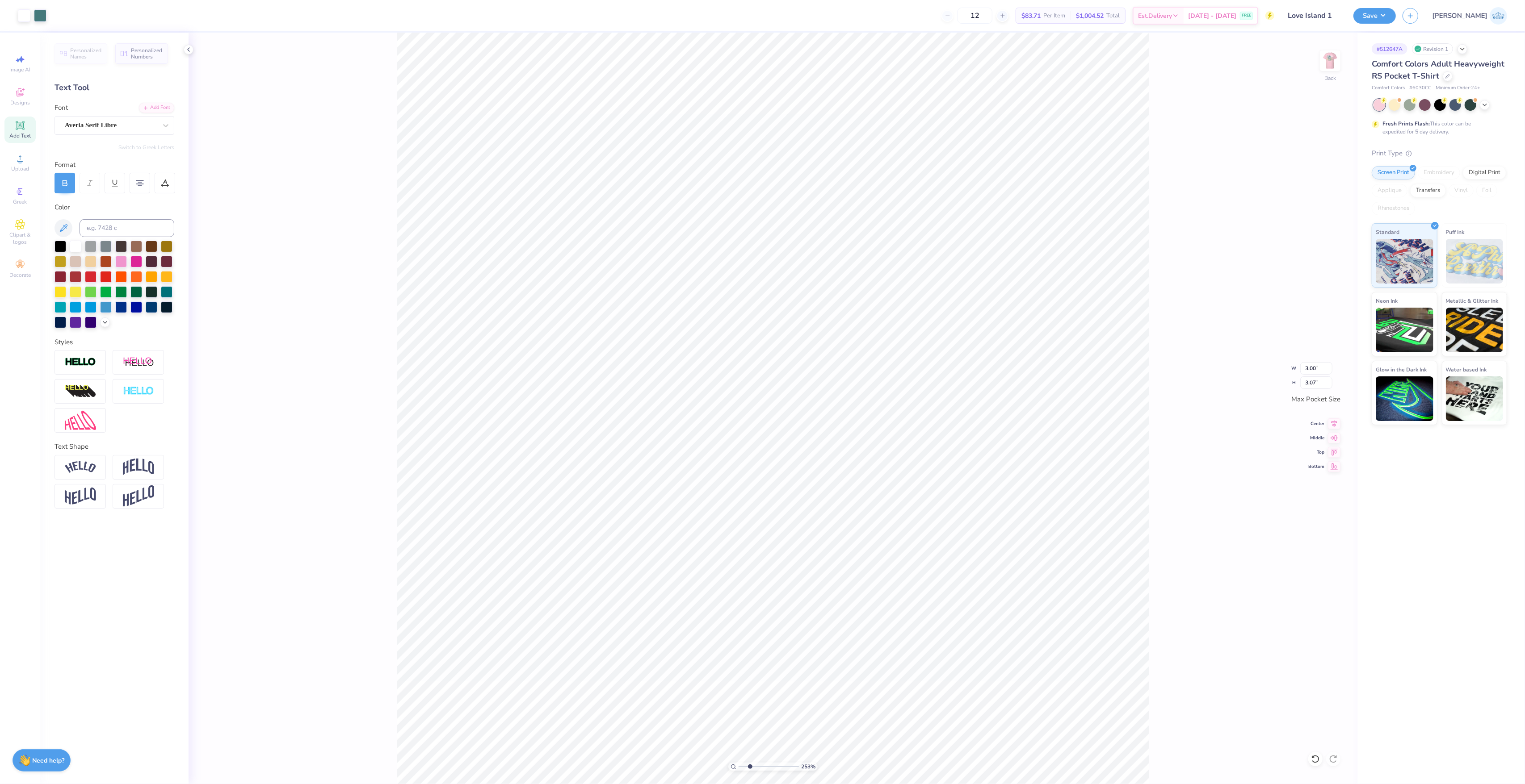
click at [1319, 418] on div "Center" at bounding box center [1324, 424] width 32 height 11
click at [1325, 431] on div "253 % Back W 3.00 3.00 " H 3.07 3.07 " Max Pocket Size Center Middle Top Bottom" at bounding box center [773, 408] width 1169 height 751
click at [1068, 376] on li "Paste" at bounding box center [1082, 376] width 70 height 17
type input "3.44"
type input "0.51"
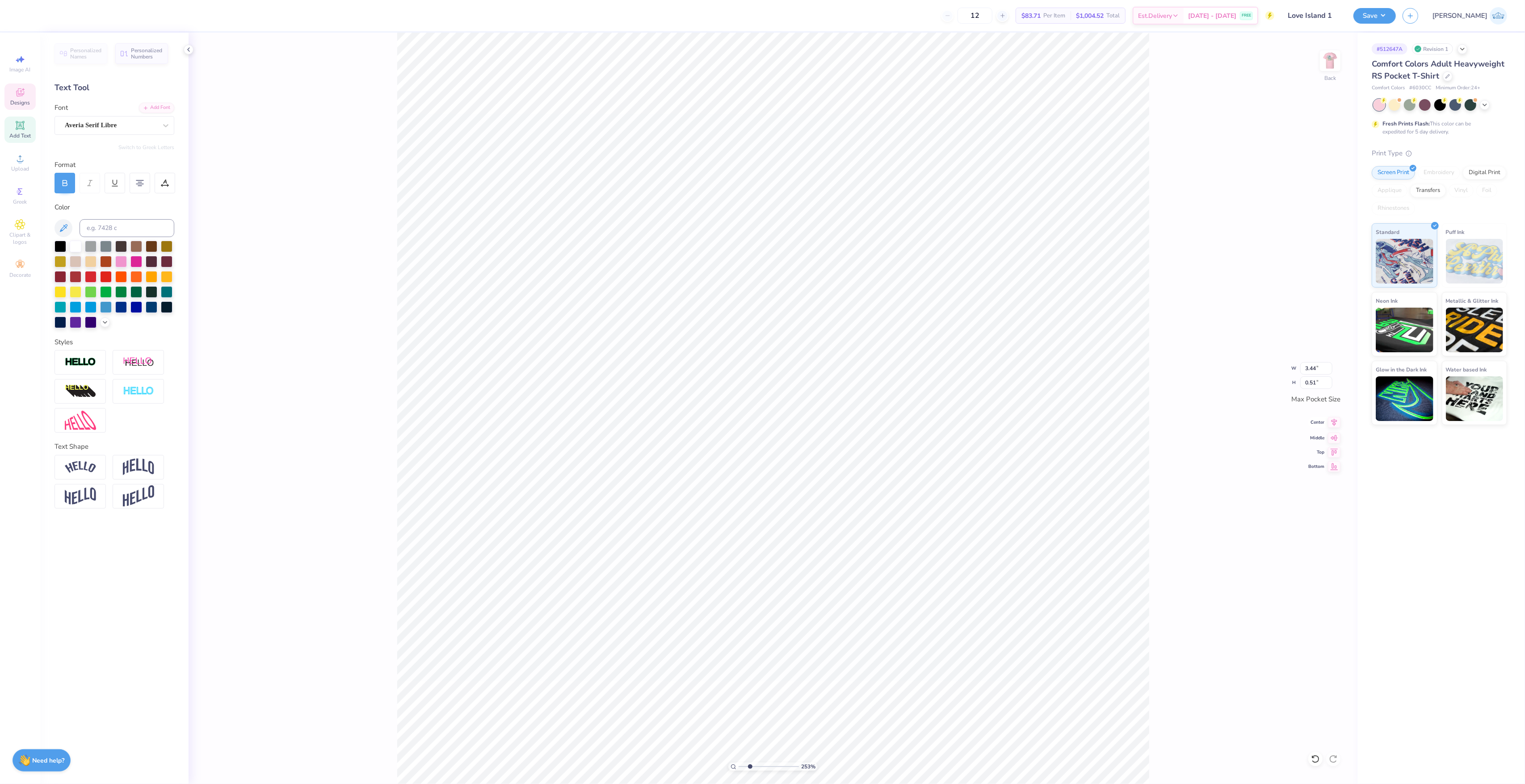
click at [1330, 424] on icon at bounding box center [1334, 422] width 12 height 11
click at [1312, 362] on input "3.44" at bounding box center [1316, 368] width 32 height 12
type input "3.50"
type input "0.52"
click at [1327, 420] on div "Center" at bounding box center [1324, 422] width 32 height 11
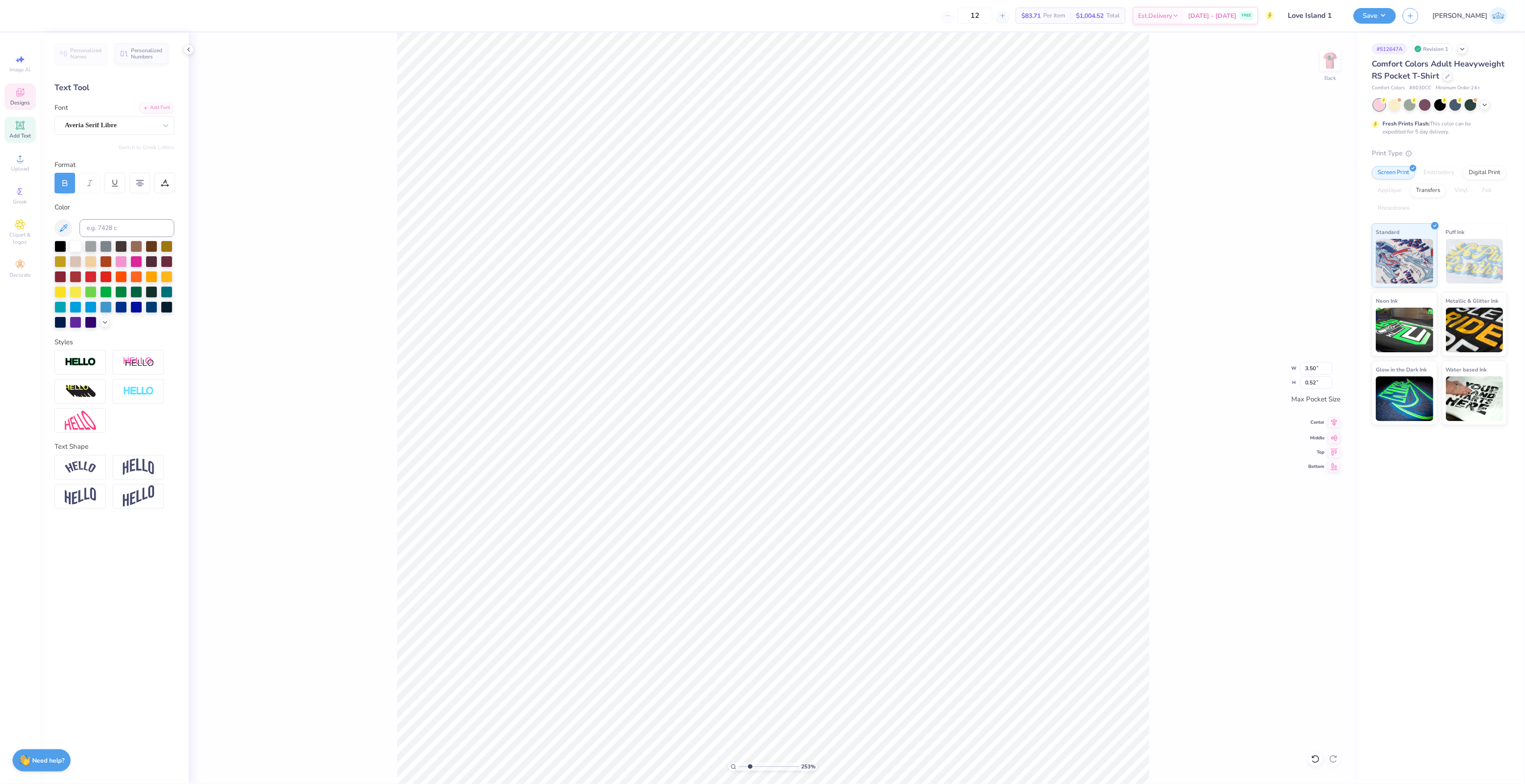
click at [1328, 425] on icon at bounding box center [1334, 422] width 12 height 11
drag, startPoint x: 751, startPoint y: 765, endPoint x: 712, endPoint y: 770, distance: 39.3
click at [739, 770] on input "range" at bounding box center [769, 767] width 60 height 8
click at [746, 767] on input "range" at bounding box center [769, 767] width 60 height 8
drag, startPoint x: 724, startPoint y: 769, endPoint x: 699, endPoint y: 774, distance: 25.5
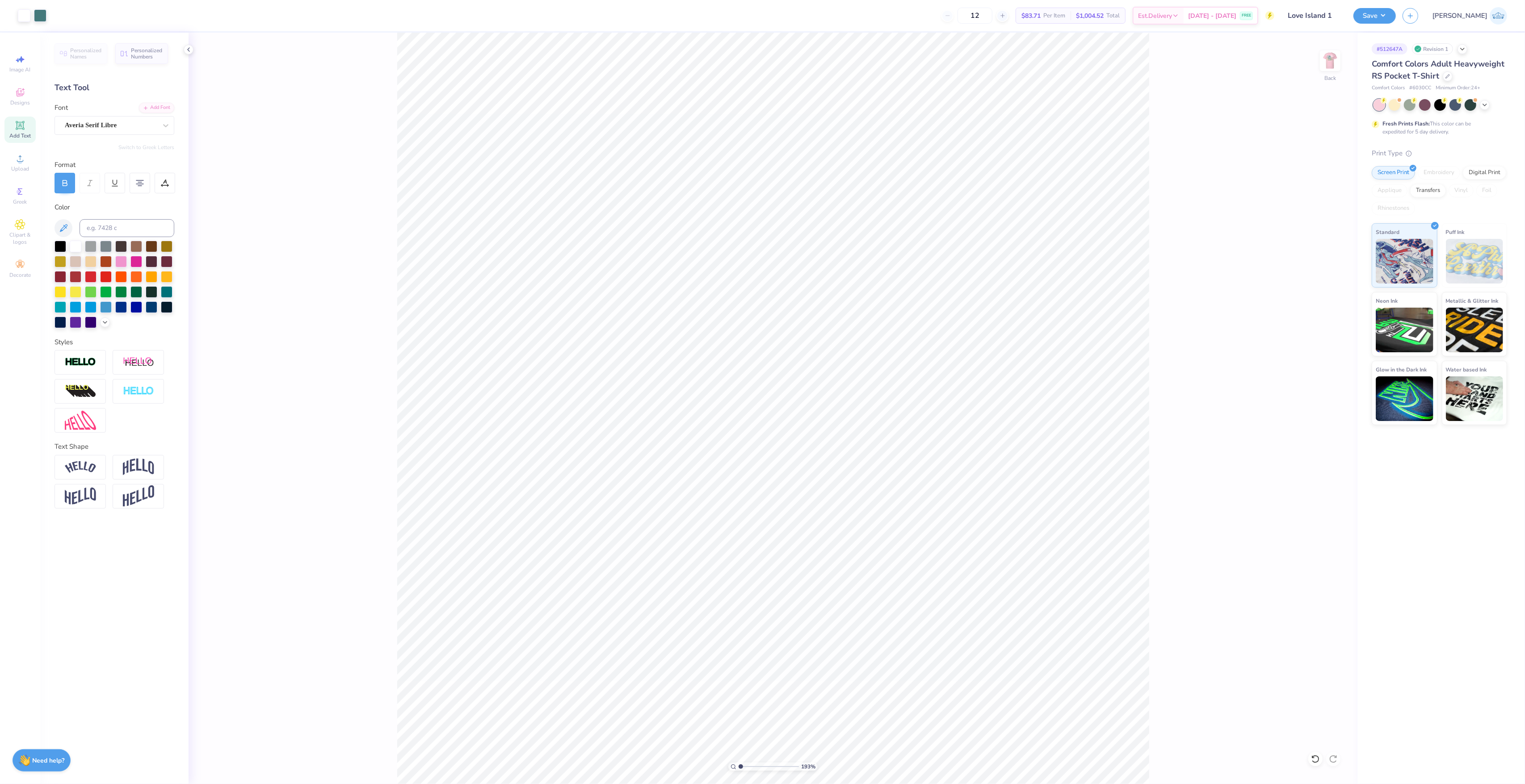
type input "1"
click at [739, 771] on input "range" at bounding box center [769, 767] width 60 height 8
click at [912, 443] on li "Group" at bounding box center [902, 441] width 70 height 17
click at [1396, 18] on button "Save" at bounding box center [1375, 14] width 43 height 15
click at [1435, 64] on button "No" at bounding box center [1440, 62] width 21 height 14
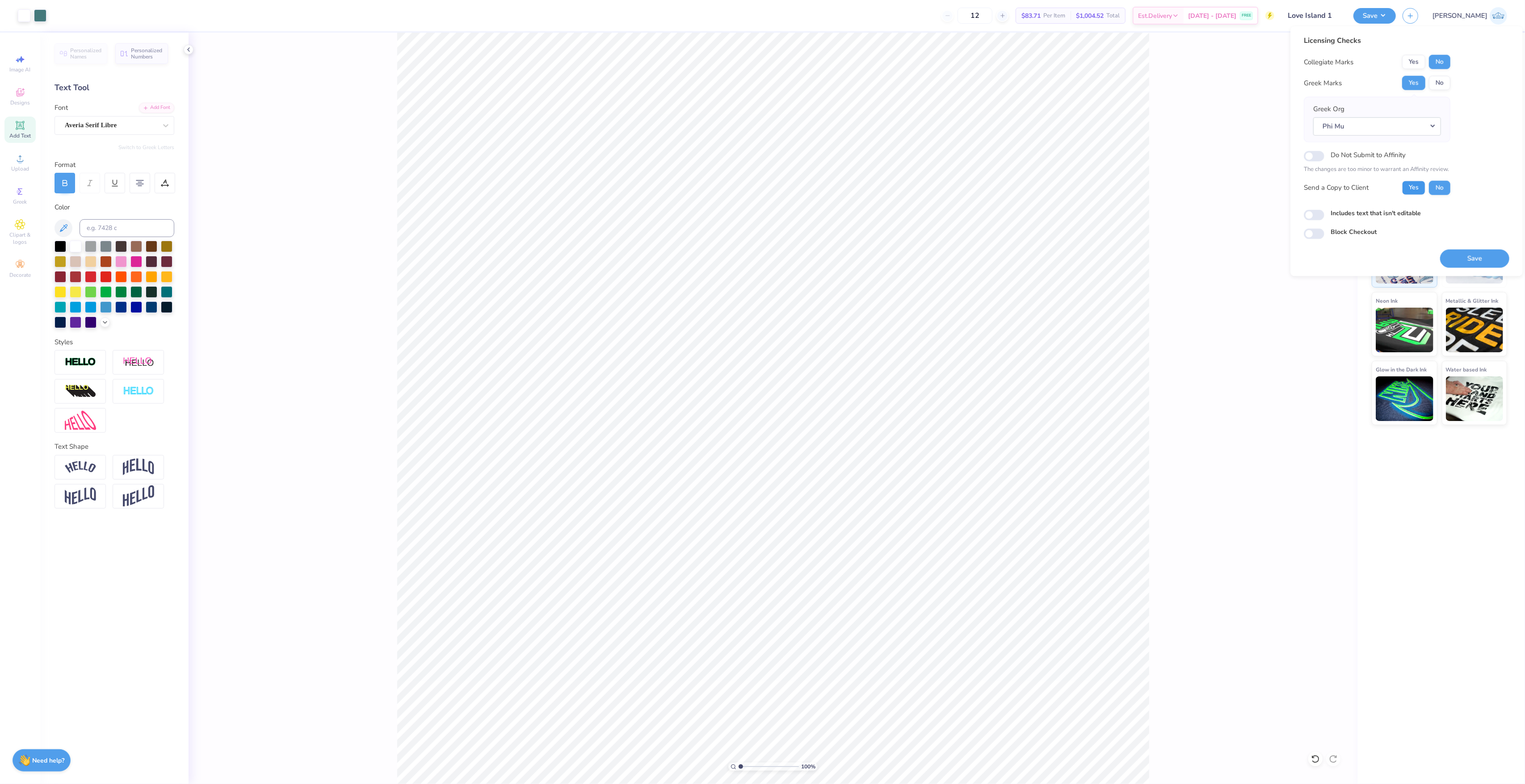
click at [1405, 193] on button "Yes" at bounding box center [1413, 188] width 23 height 14
click at [1305, 218] on input "Includes text that isn't editable" at bounding box center [1314, 215] width 21 height 11
click at [1312, 218] on input "Includes text that isn't editable" at bounding box center [1314, 215] width 21 height 11
checkbox input "false"
click at [1463, 259] on button "Save" at bounding box center [1475, 258] width 69 height 18
